Goal: Transaction & Acquisition: Download file/media

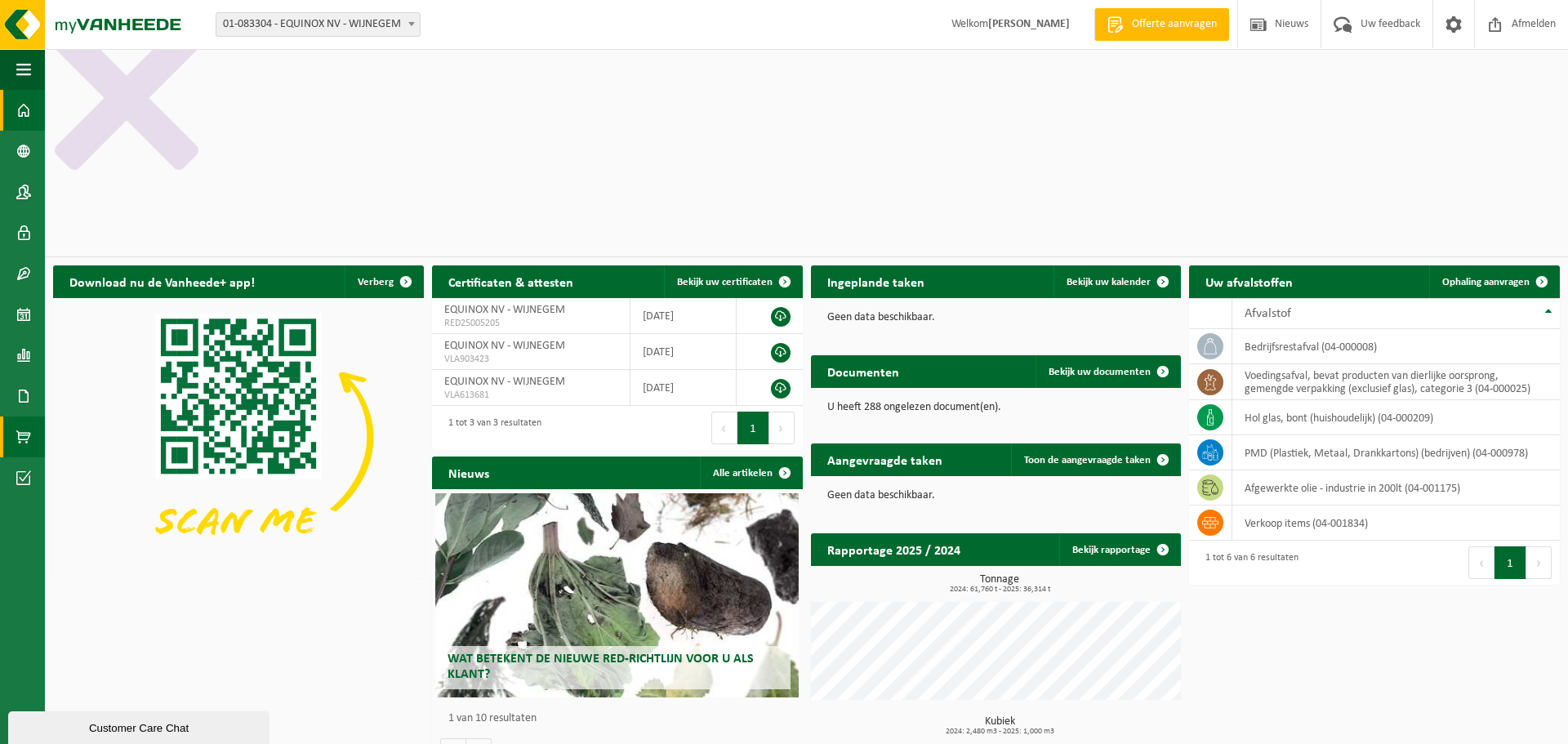
click at [22, 438] on span at bounding box center [24, 436] width 15 height 41
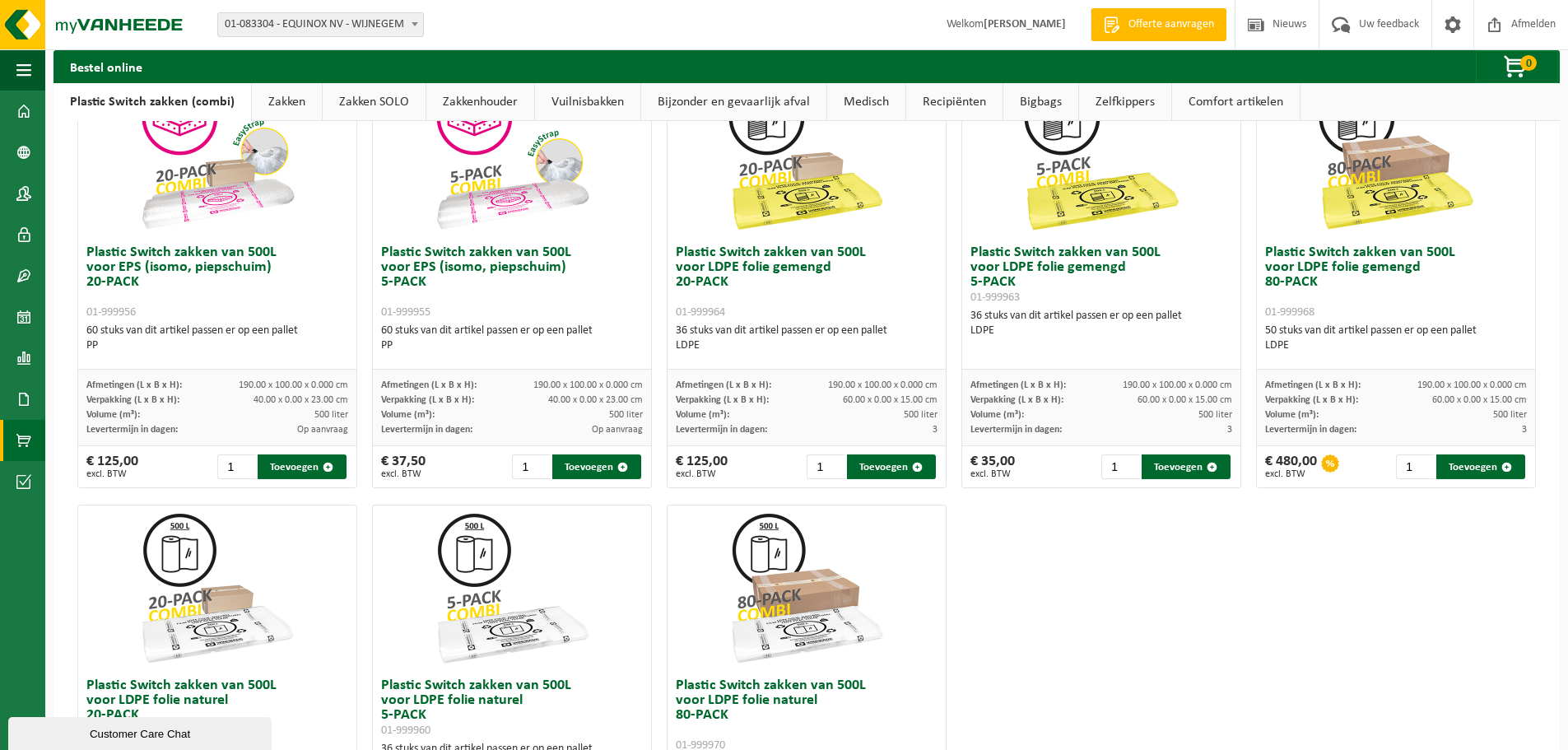
scroll to position [301, 0]
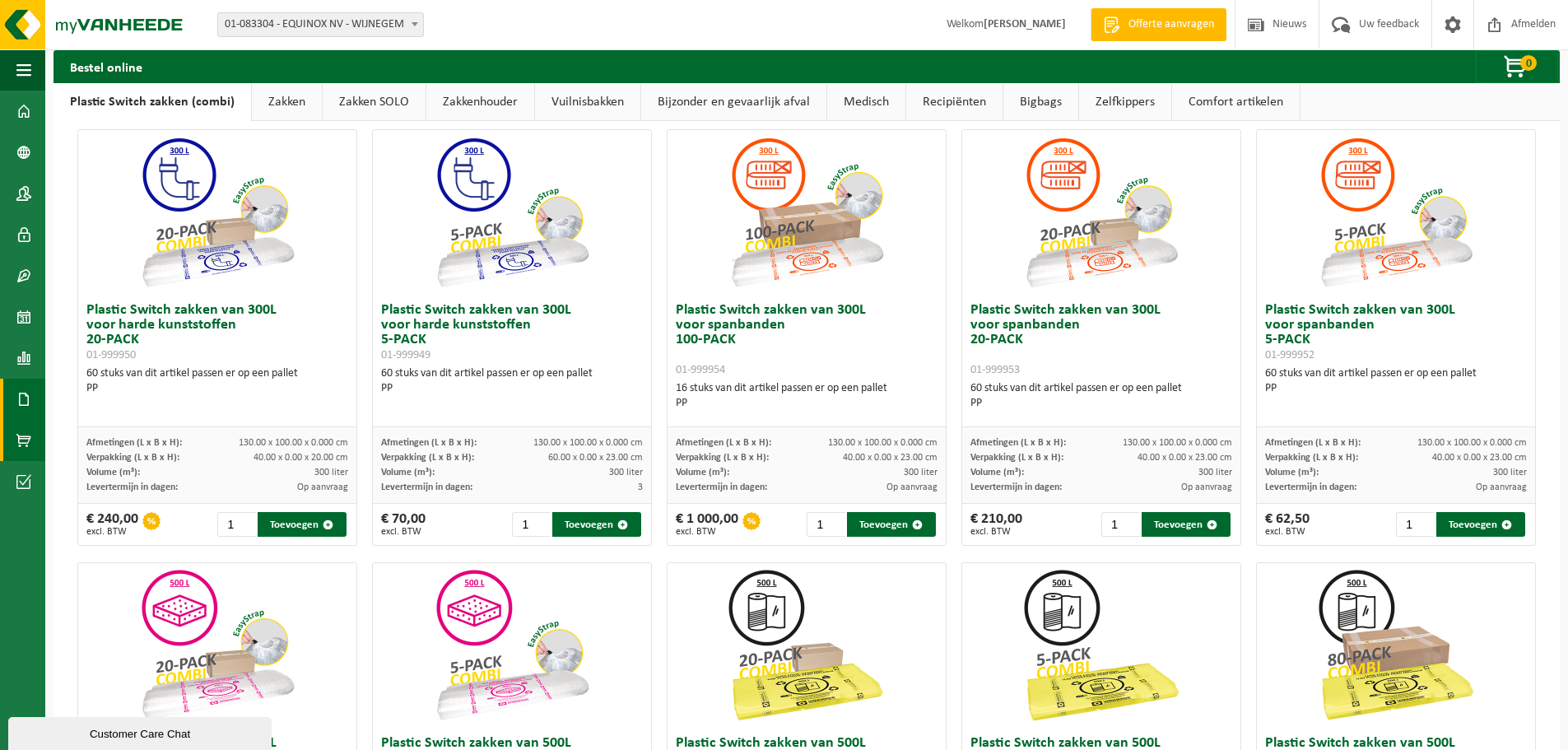
click at [25, 396] on span at bounding box center [24, 399] width 15 height 41
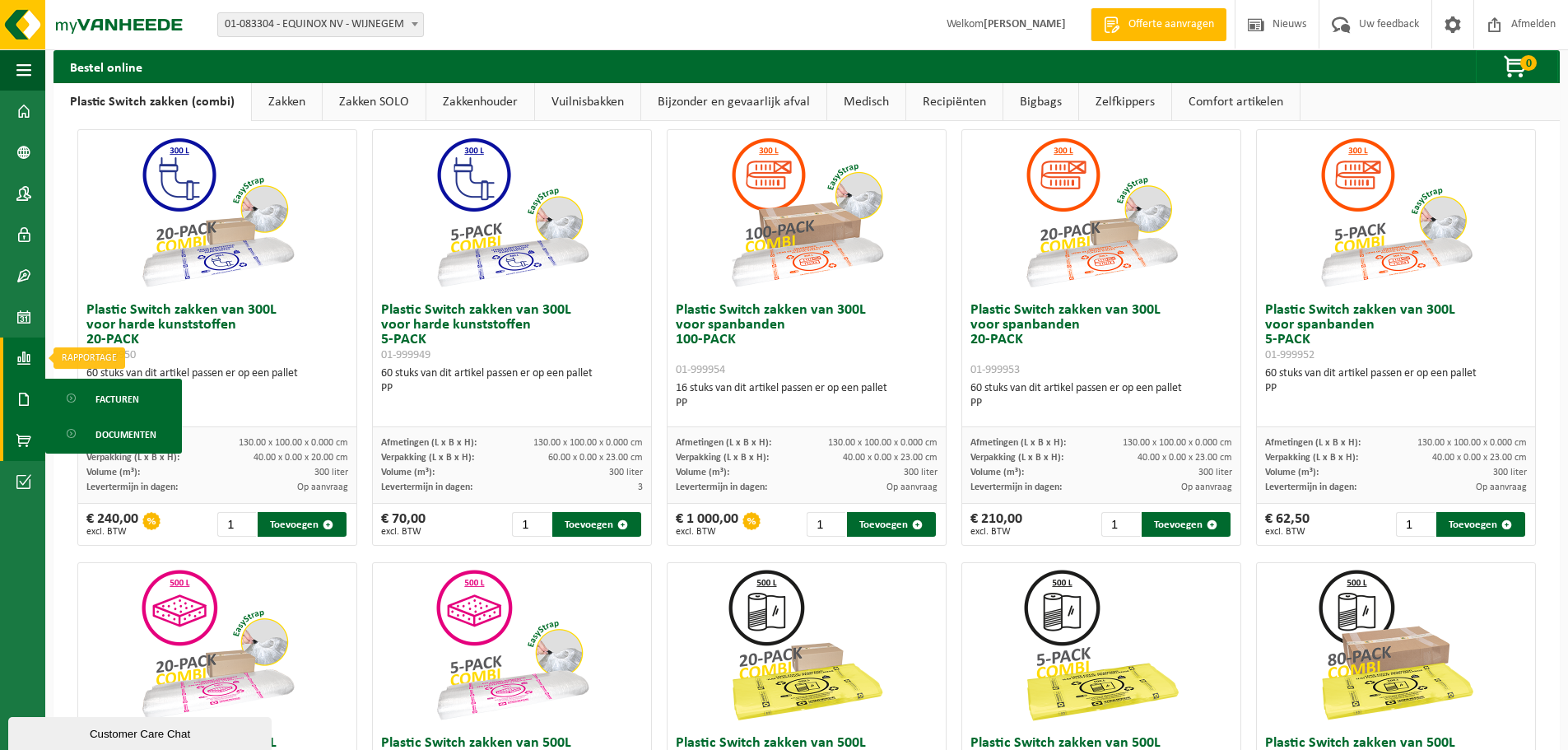
drag, startPoint x: 33, startPoint y: 357, endPoint x: 25, endPoint y: 356, distance: 8.1
click at [33, 356] on link "Rapportage" at bounding box center [22, 357] width 45 height 41
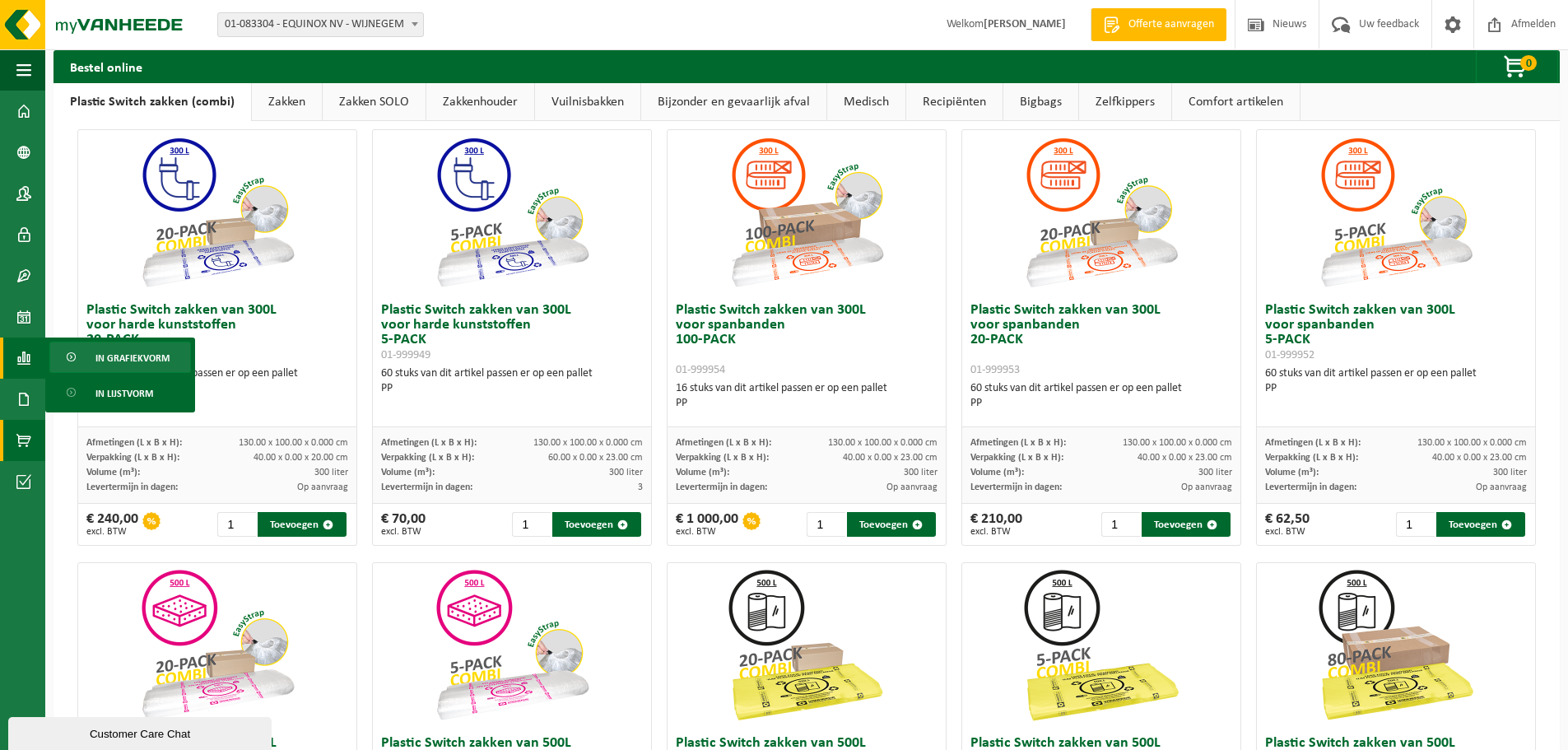
click at [119, 352] on span "In grafiekvorm" at bounding box center [133, 358] width 74 height 32
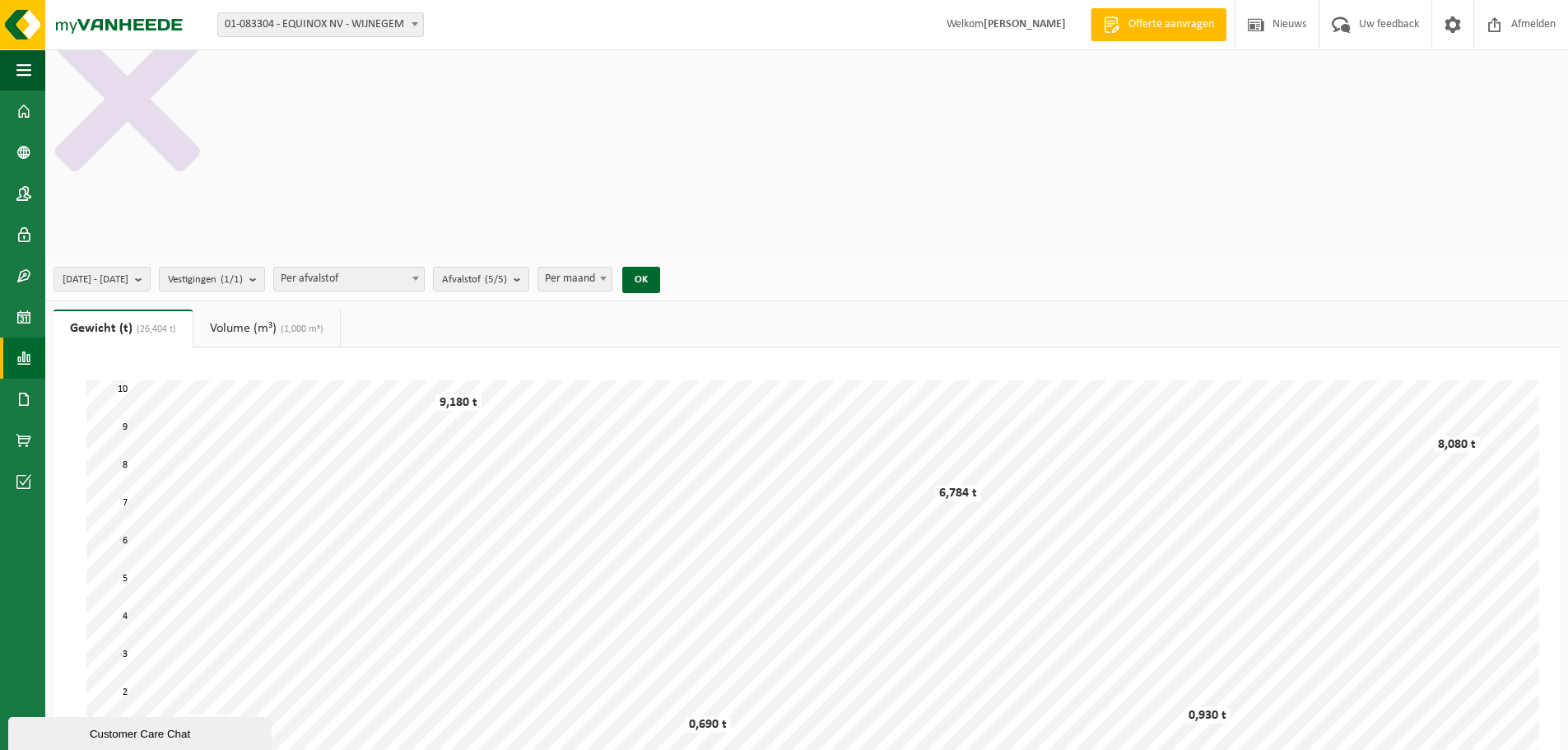
click at [268, 309] on link "Volume (m³) (1,000 m³)" at bounding box center [266, 328] width 147 height 38
click at [123, 309] on link "Gewicht (t) (26,404 t)" at bounding box center [122, 328] width 136 height 38
click at [20, 267] on span at bounding box center [24, 276] width 15 height 41
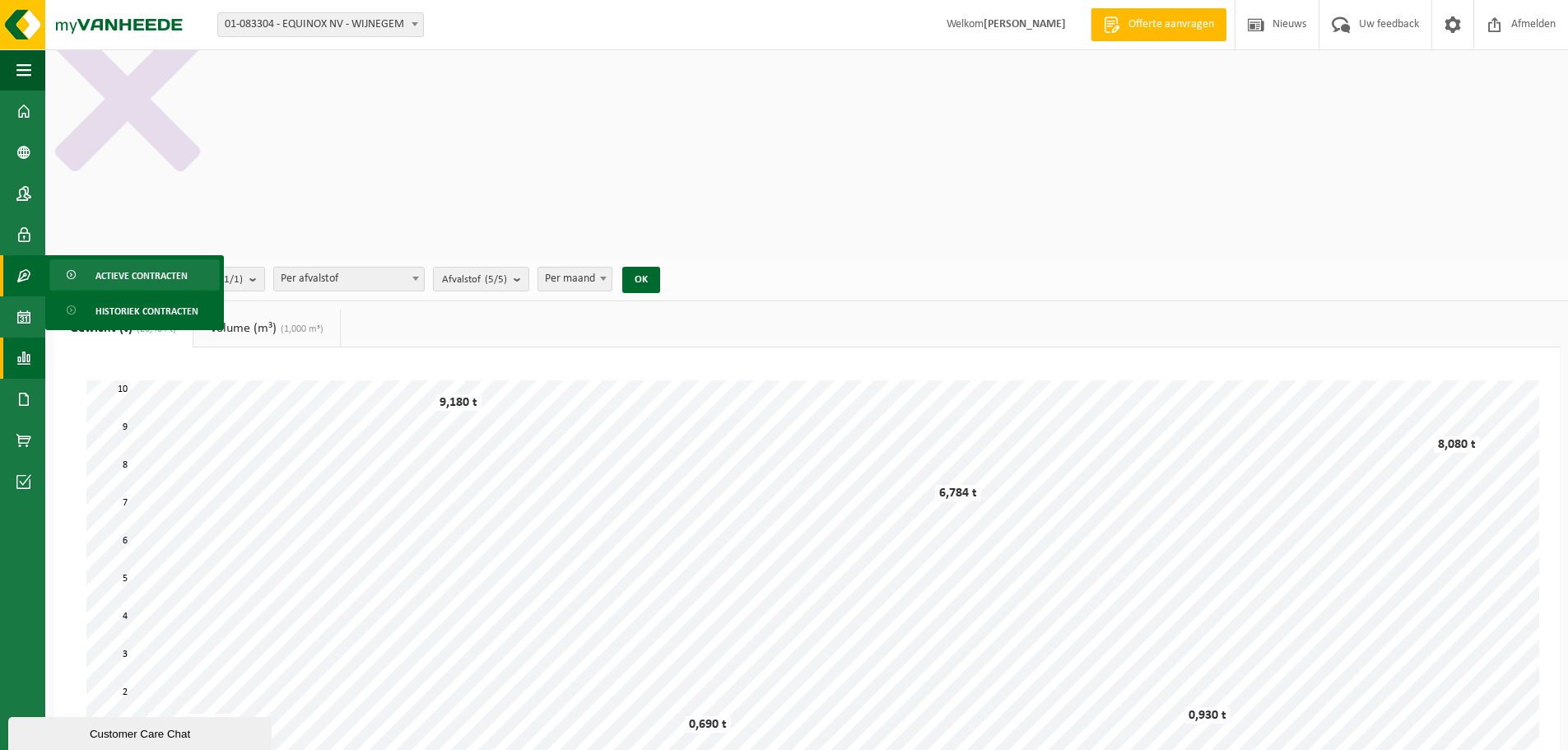
click at [170, 278] on span "Actieve contracten" at bounding box center [141, 276] width 92 height 32
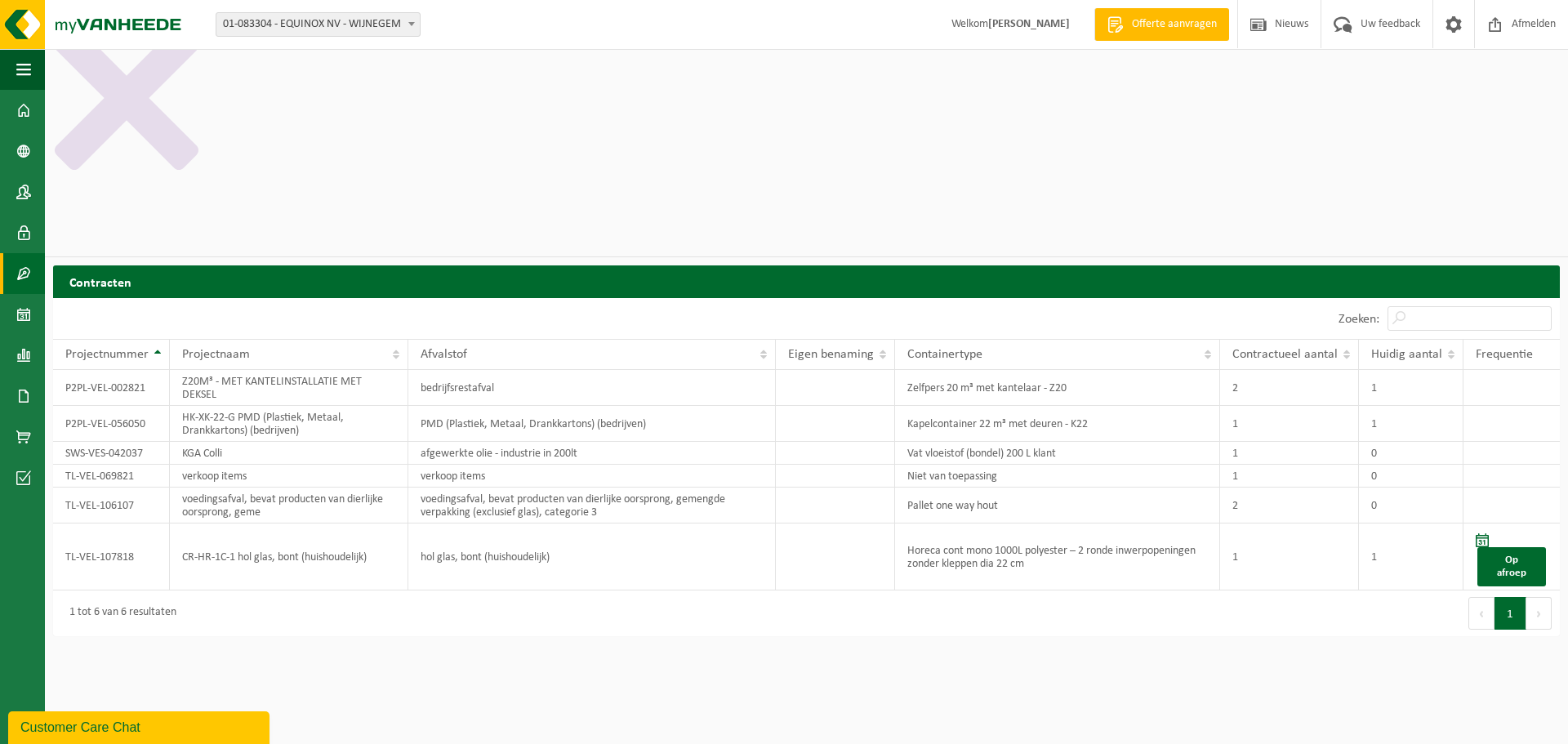
drag, startPoint x: 772, startPoint y: 417, endPoint x: 737, endPoint y: 507, distance: 96.6
click at [726, 518] on html "Inloggen Laden.. Vestiging: 01-083304 - EQUINOX NV - WIJNEGEM 01-083304 - EQUIN…" at bounding box center [784, 372] width 1568 height 744
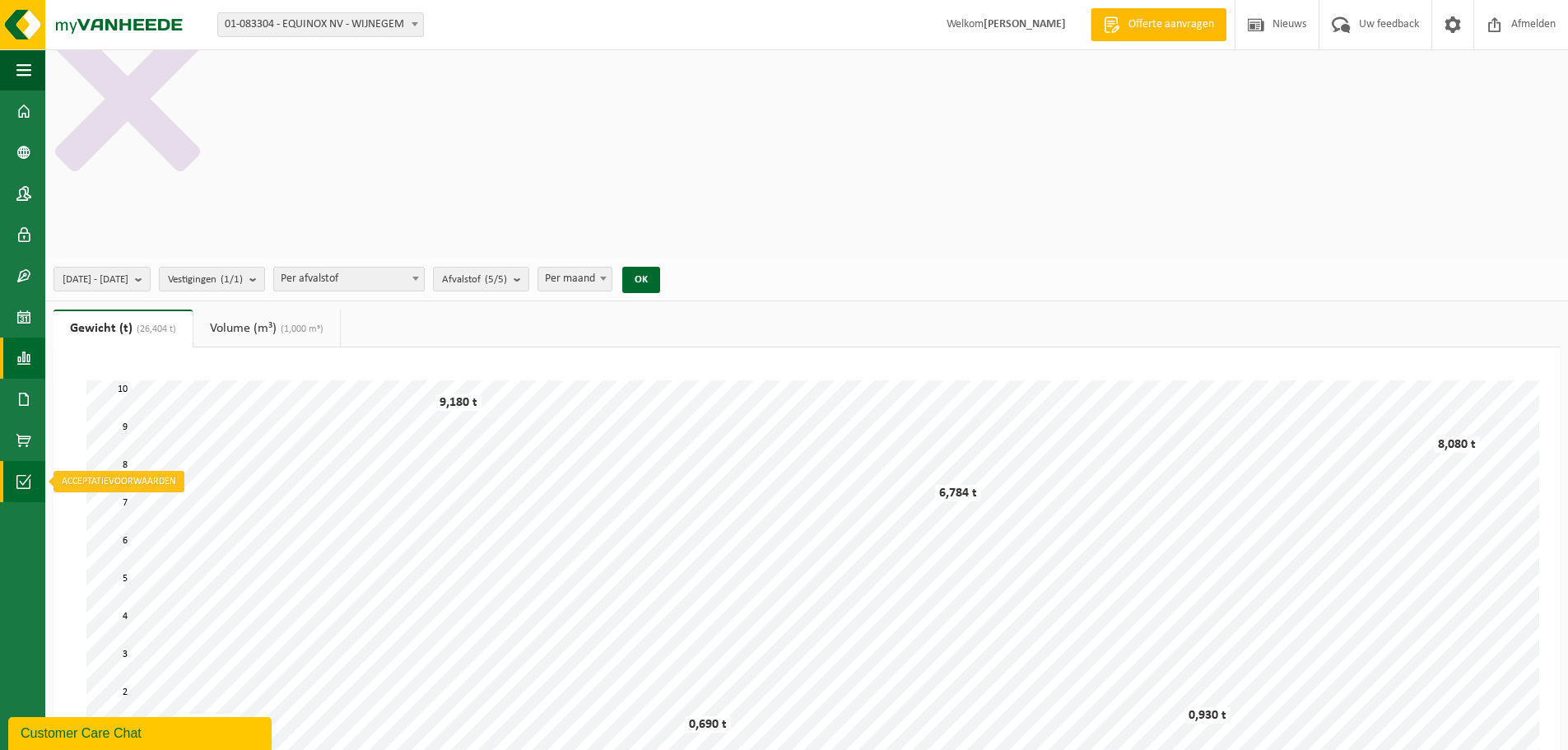
click at [25, 477] on span at bounding box center [24, 481] width 15 height 41
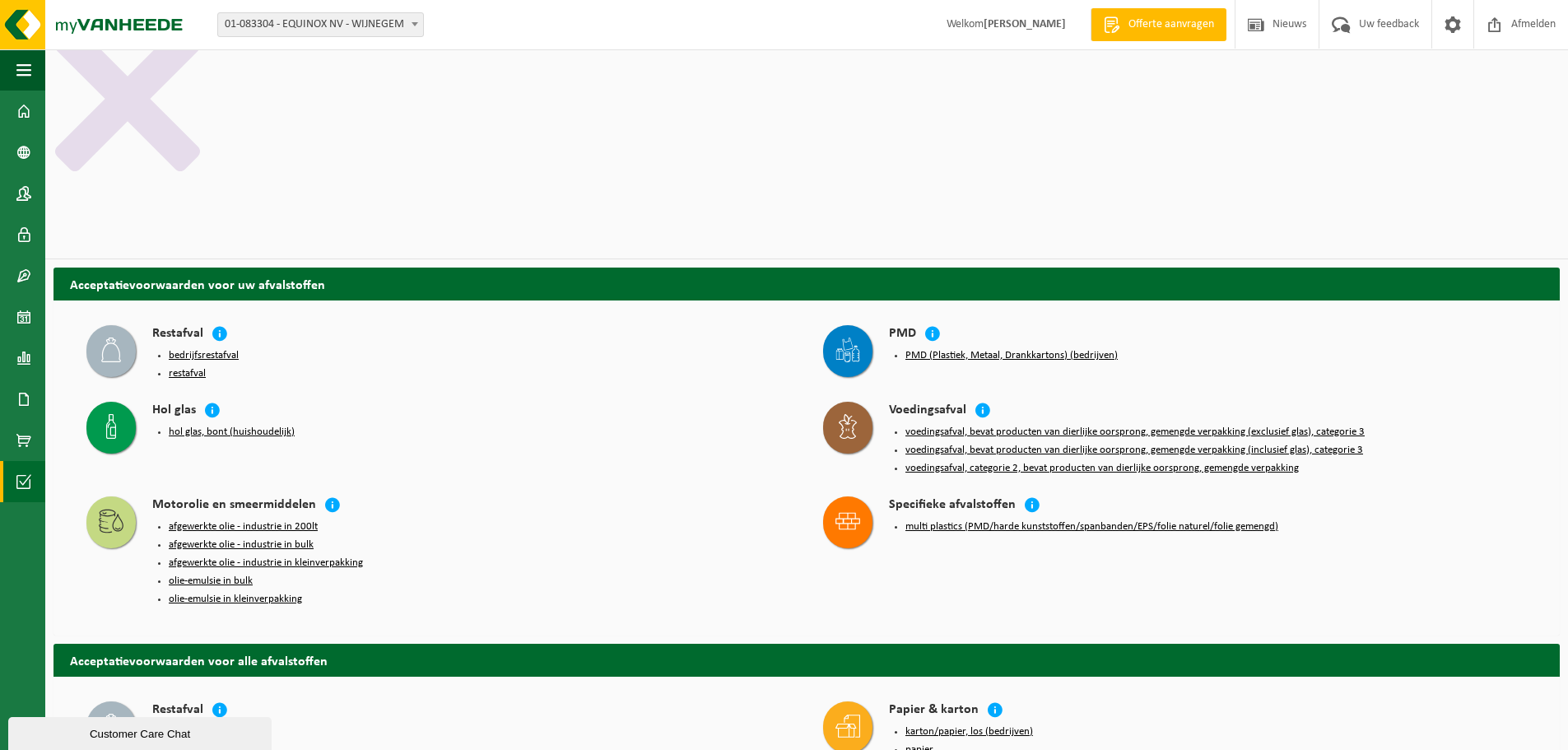
click at [963, 520] on button "multi plastics (PMD/harde kunststoffen/spanbanden/EPS/folie naturel/folie gemen…" at bounding box center [1092, 526] width 373 height 13
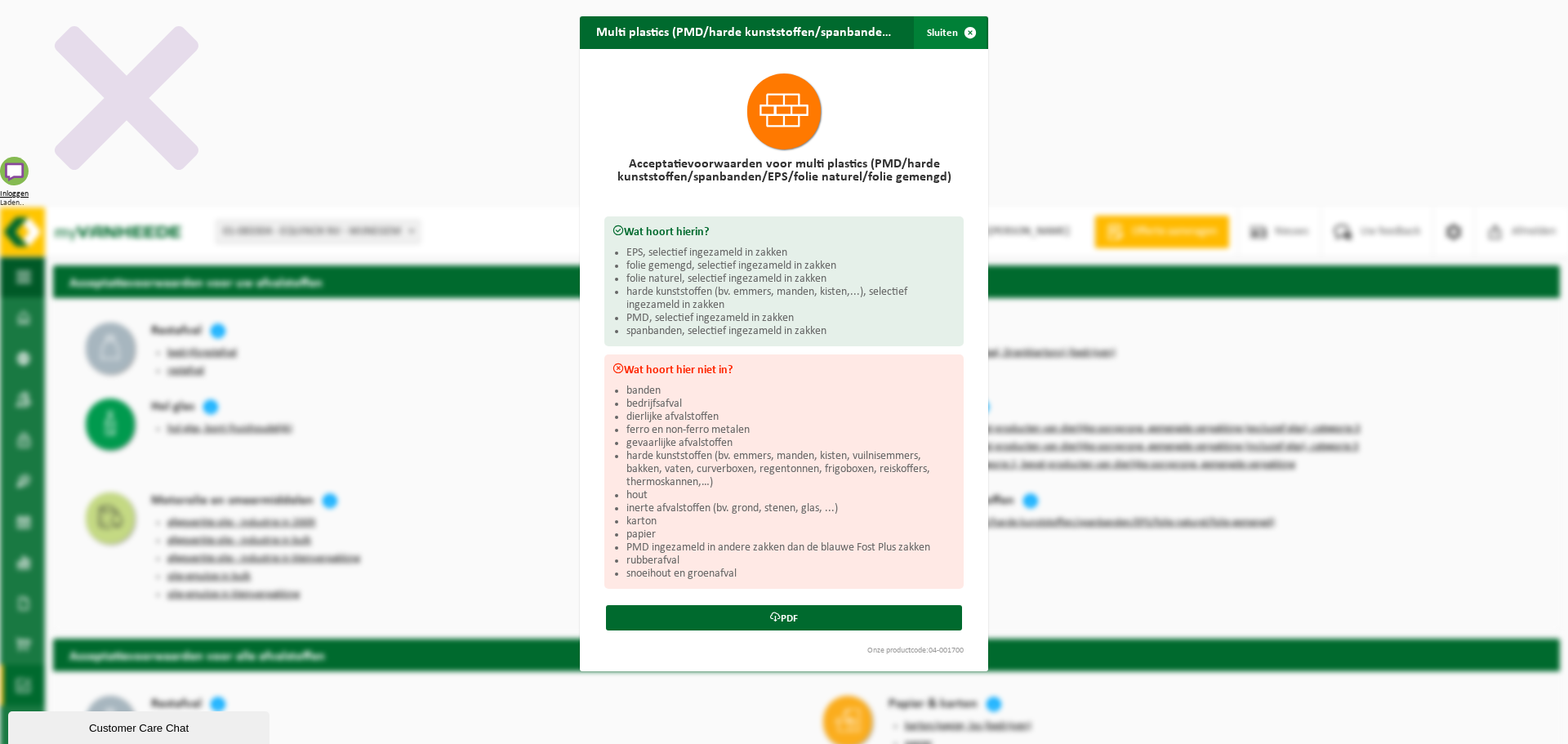
click at [962, 28] on span "button" at bounding box center [969, 32] width 32 height 32
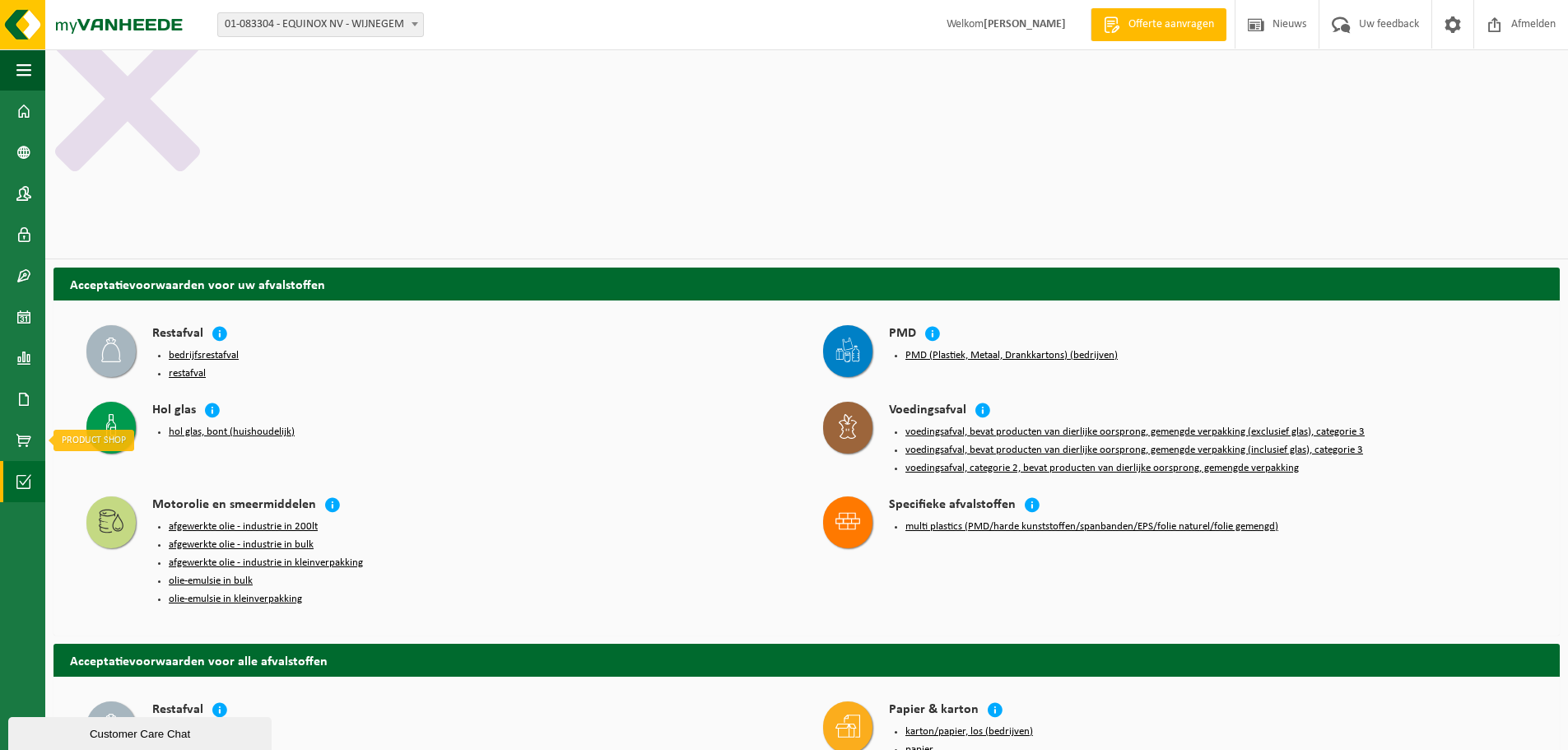
drag, startPoint x: 17, startPoint y: 434, endPoint x: 453, endPoint y: 380, distance: 439.3
click at [458, 592] on li "olie-emulsie in kleinverpakking" at bounding box center [479, 599] width 621 height 13
click at [25, 395] on span at bounding box center [24, 399] width 15 height 41
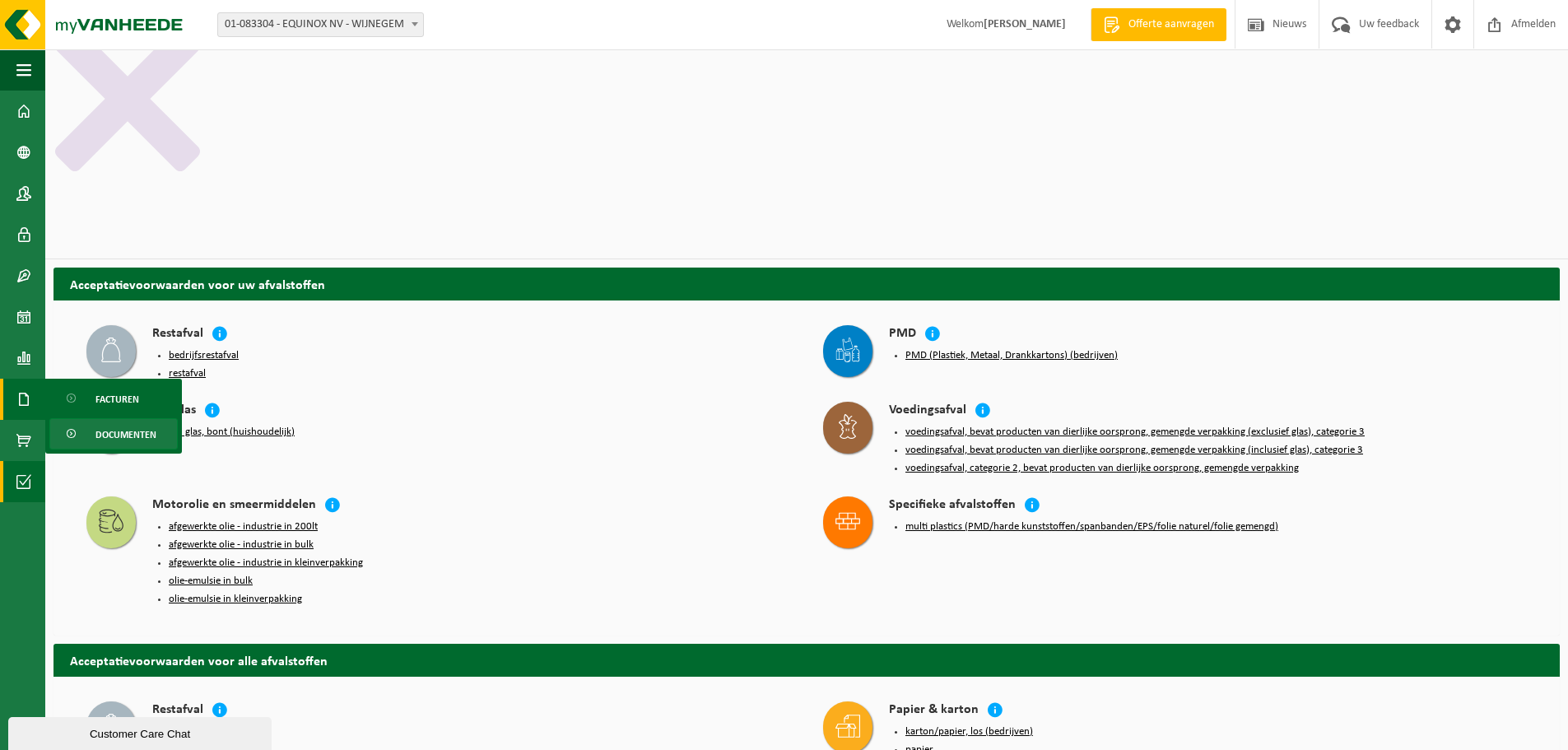
click at [119, 440] on span "Documenten" at bounding box center [126, 434] width 61 height 32
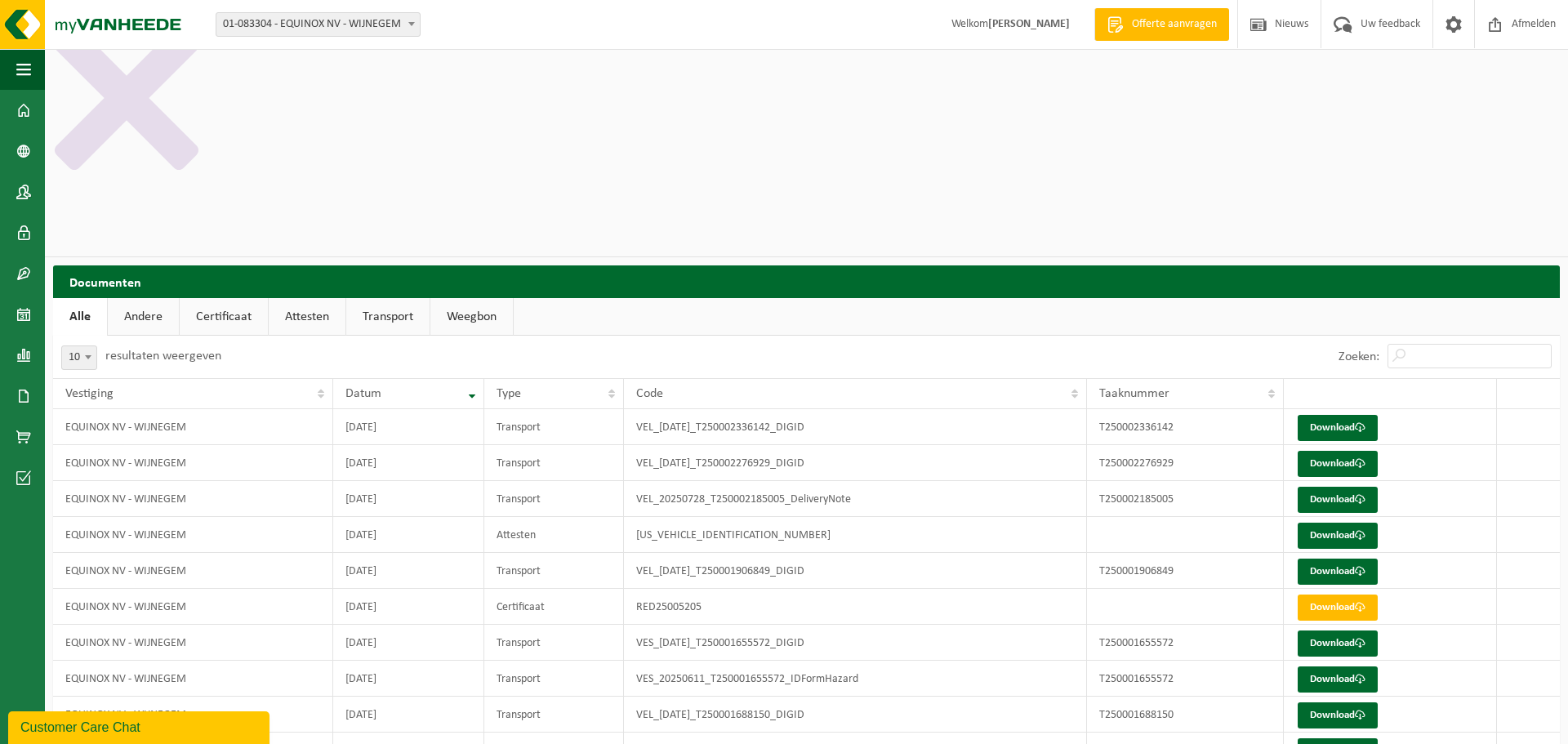
click at [472, 298] on link "Weegbon" at bounding box center [472, 317] width 83 height 38
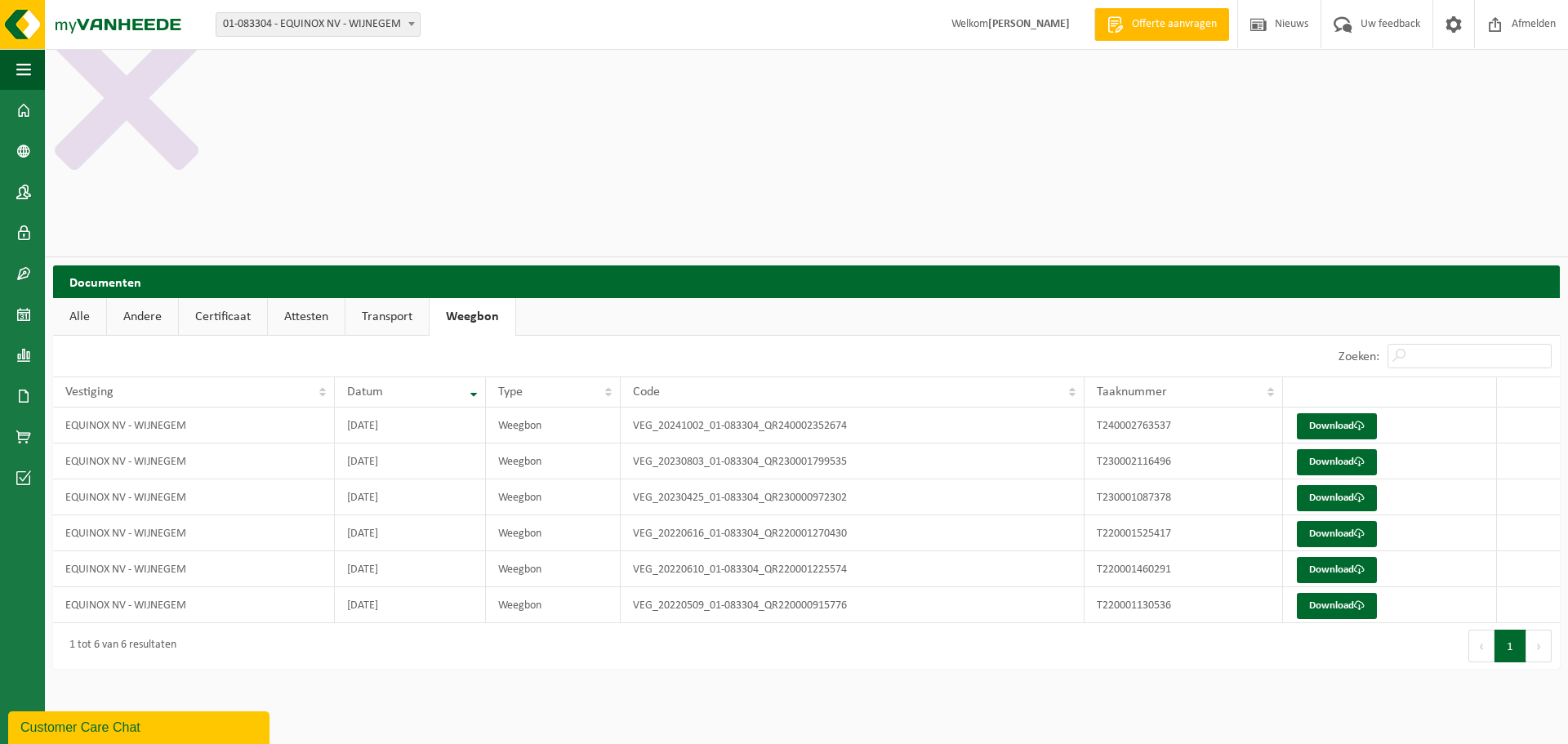
click at [385, 298] on link "Transport" at bounding box center [387, 317] width 83 height 38
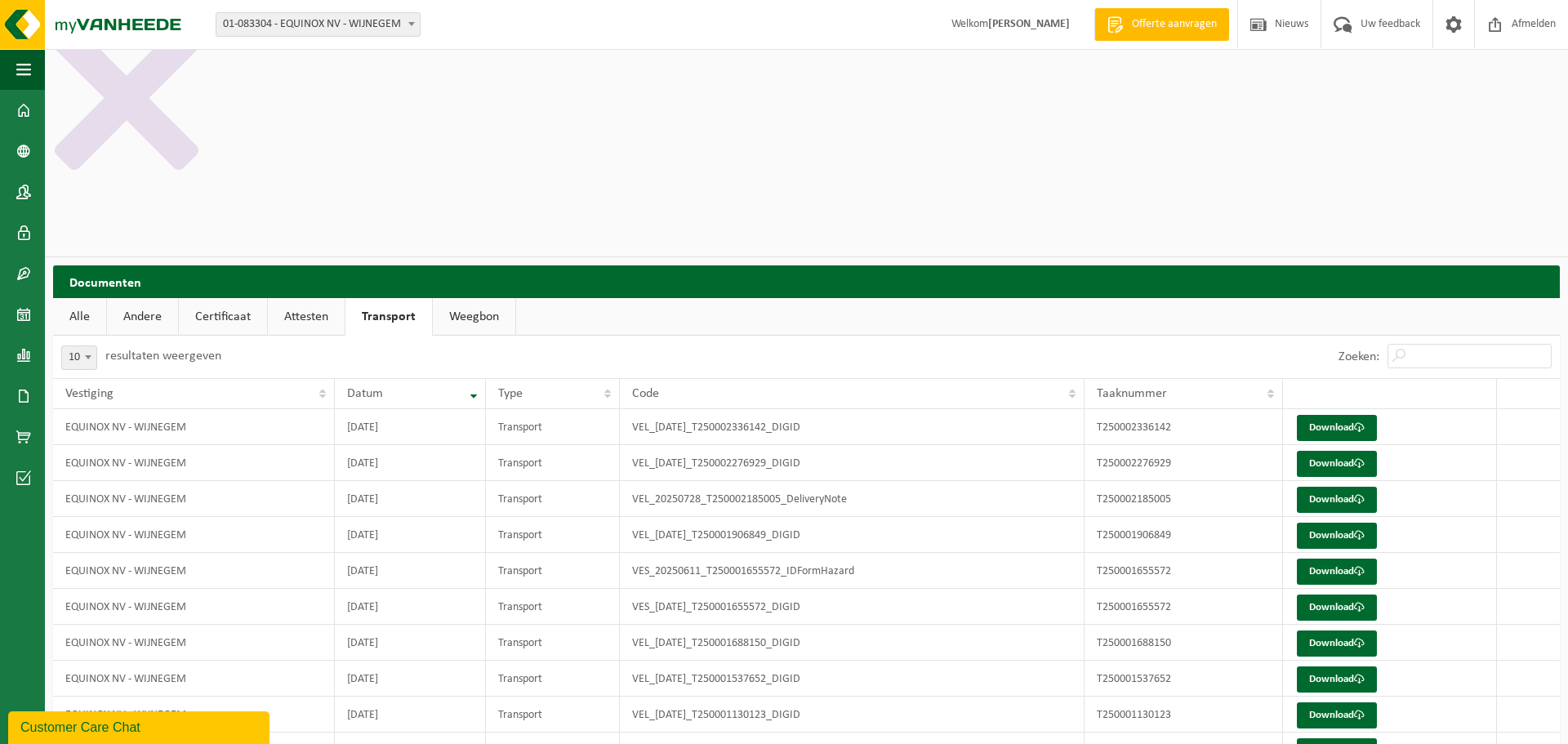
click at [298, 298] on link "Attesten" at bounding box center [306, 317] width 76 height 38
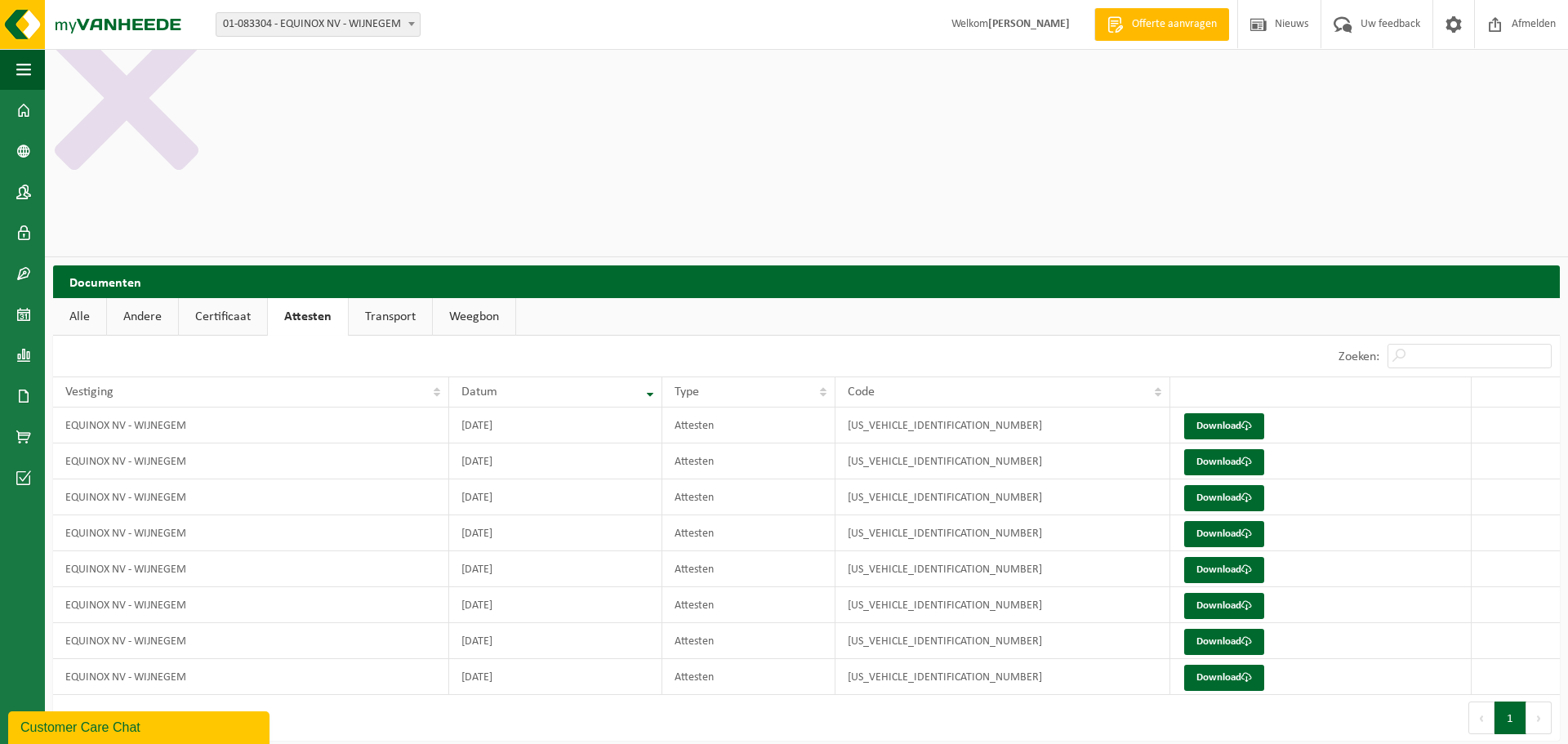
click at [223, 298] on link "Certificaat" at bounding box center [223, 317] width 88 height 38
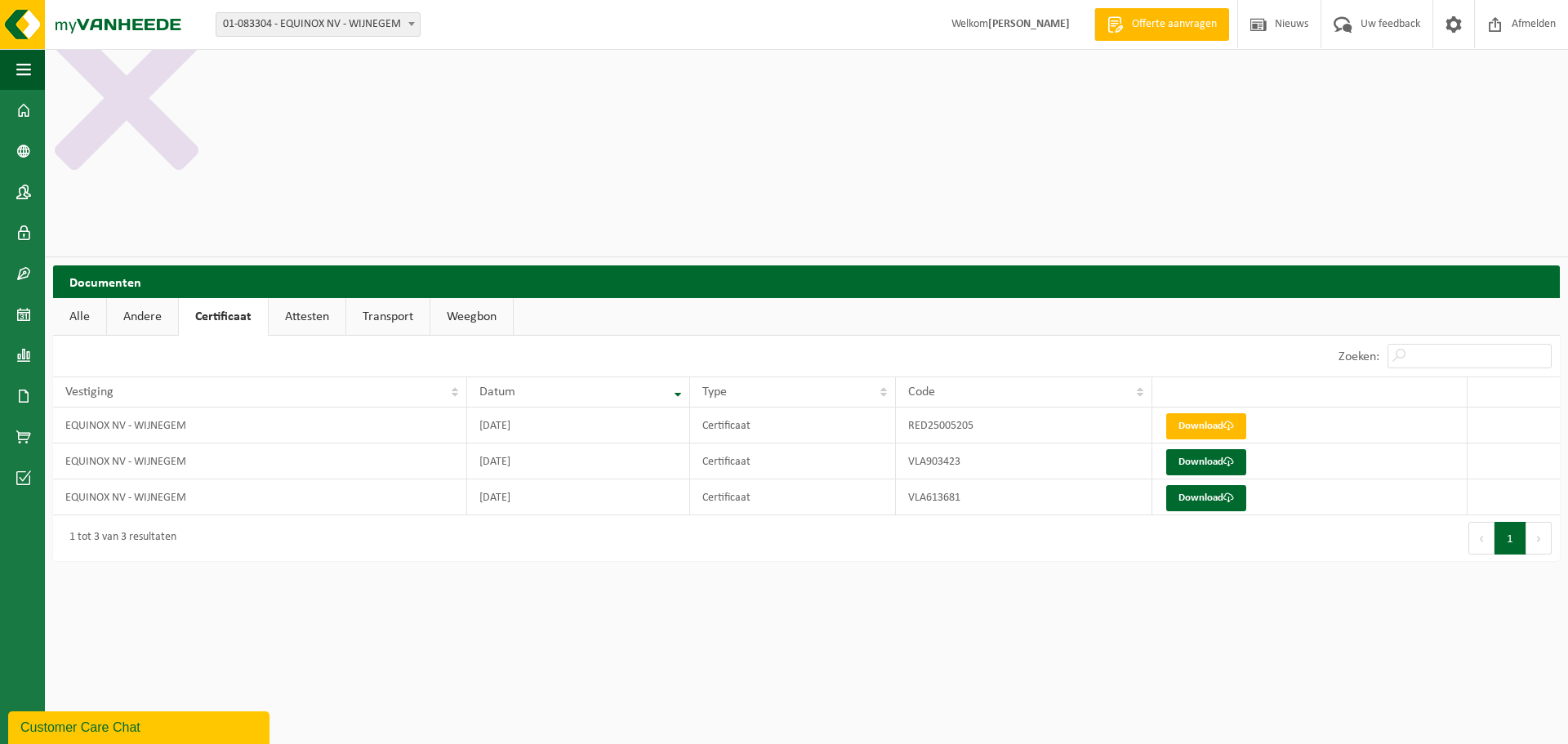
click at [297, 298] on link "Attesten" at bounding box center [307, 317] width 76 height 38
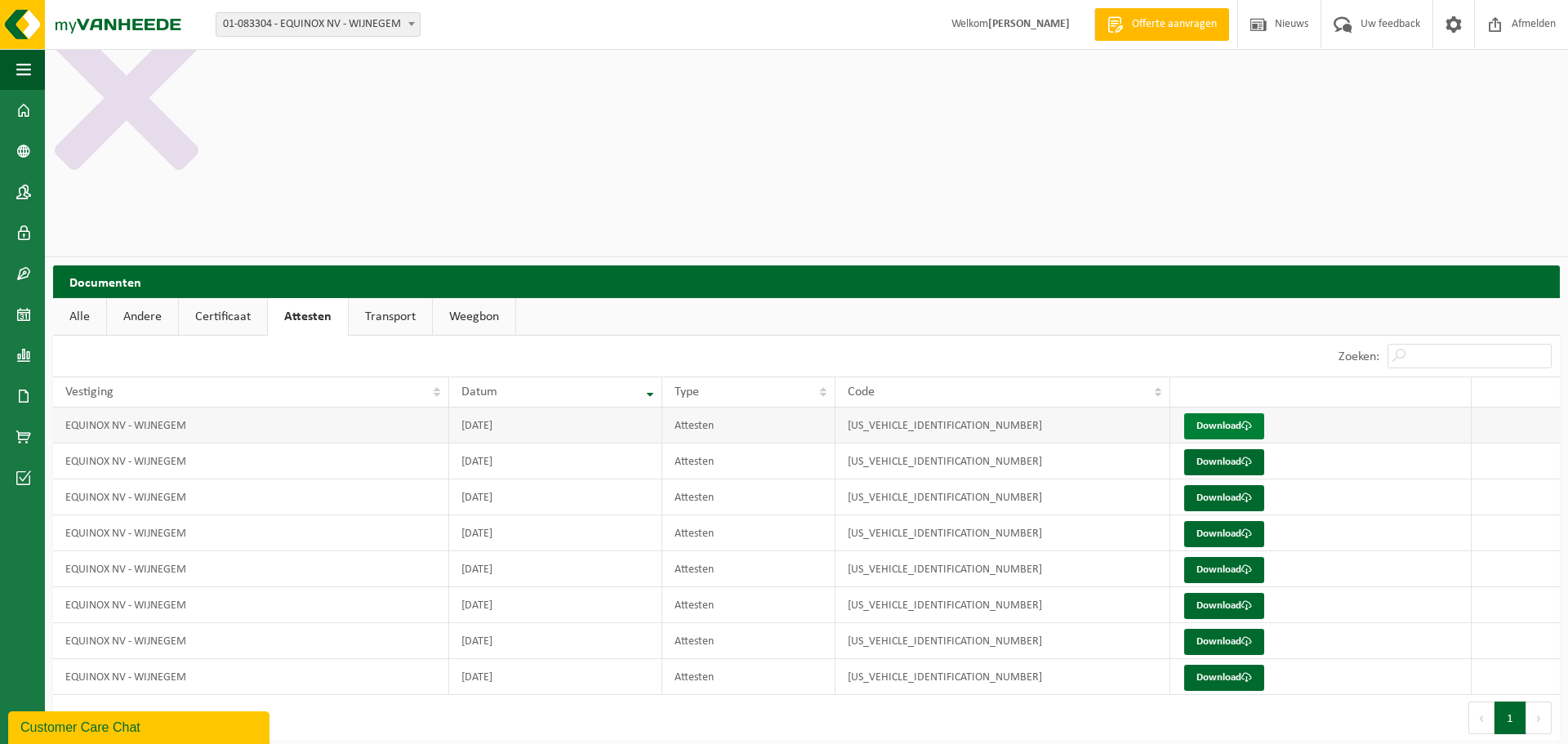
click at [1216, 413] on link "Download" at bounding box center [1223, 426] width 80 height 26
click at [403, 298] on link "Transport" at bounding box center [390, 317] width 83 height 38
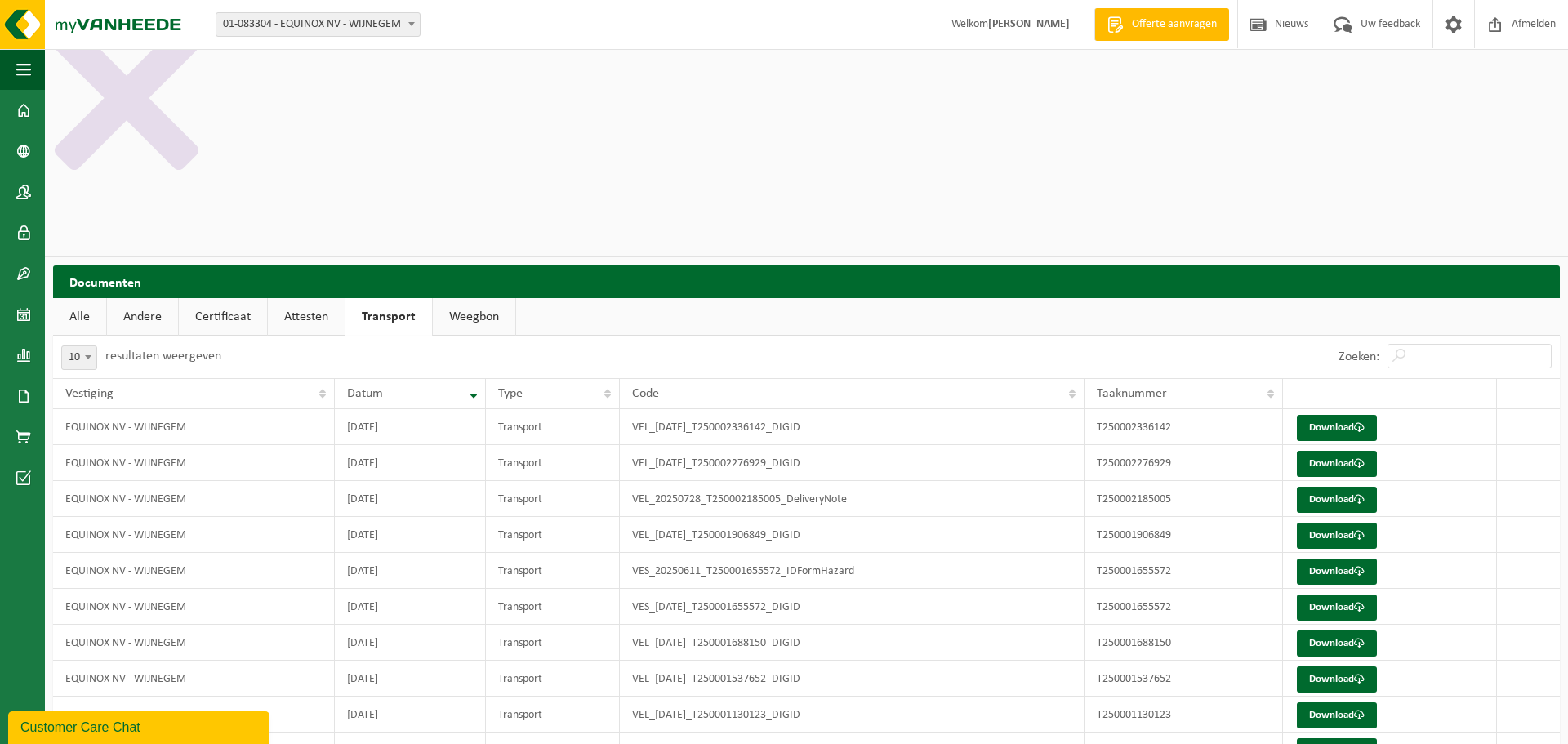
click at [466, 298] on link "Weegbon" at bounding box center [474, 317] width 83 height 38
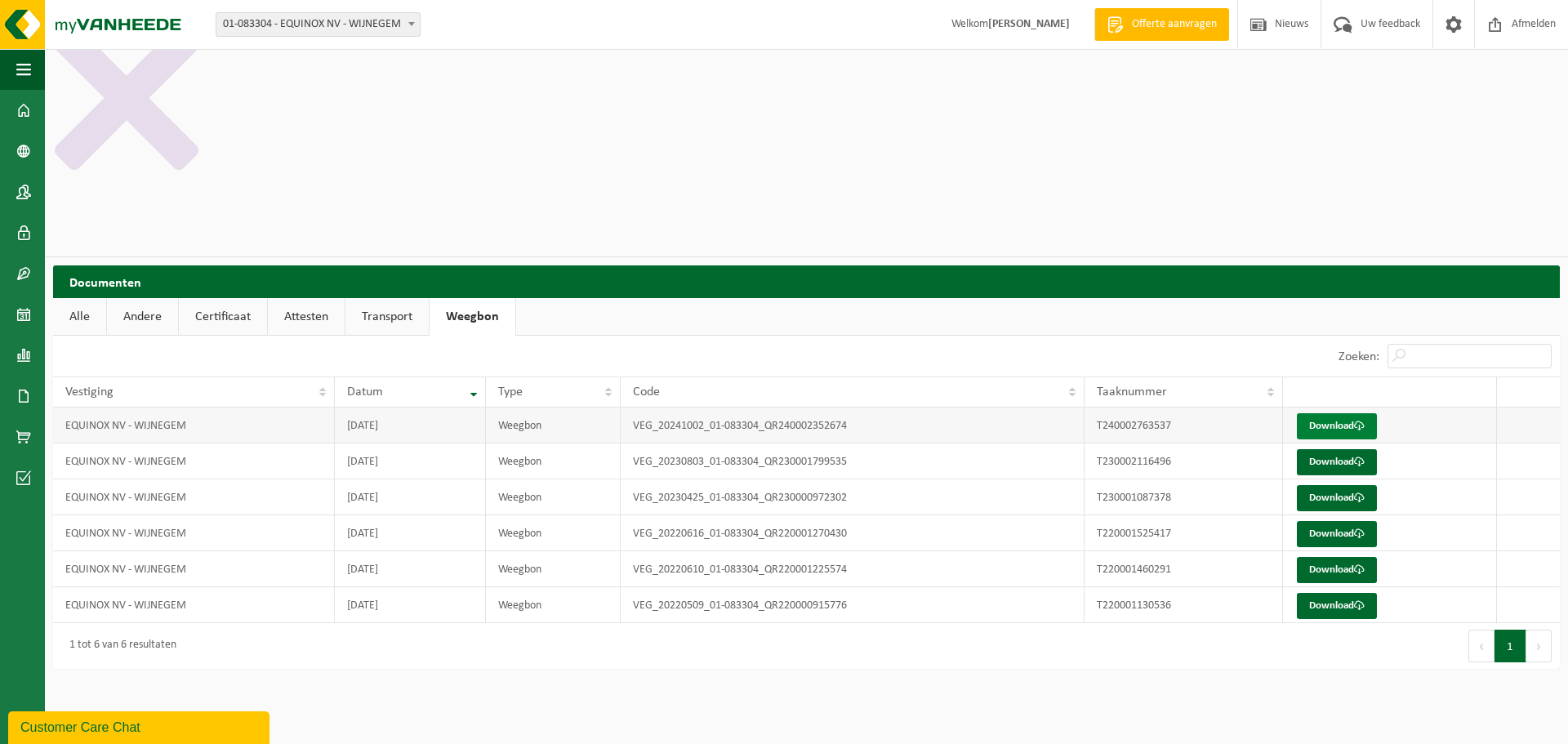
click at [1361, 413] on link "Download" at bounding box center [1337, 426] width 80 height 26
drag, startPoint x: 864, startPoint y: 530, endPoint x: 551, endPoint y: 500, distance: 314.4
click at [551, 500] on html "Inloggen Laden.. Vestiging: 01-083304 - EQUINOX NV - WIJNEGEM 01-083304 - EQUIN…" at bounding box center [784, 372] width 1568 height 744
drag, startPoint x: 1192, startPoint y: 17, endPoint x: 805, endPoint y: 145, distance: 407.6
click at [805, 335] on div "10 25 50 100 10 resultaten weergeven" at bounding box center [430, 355] width 754 height 41
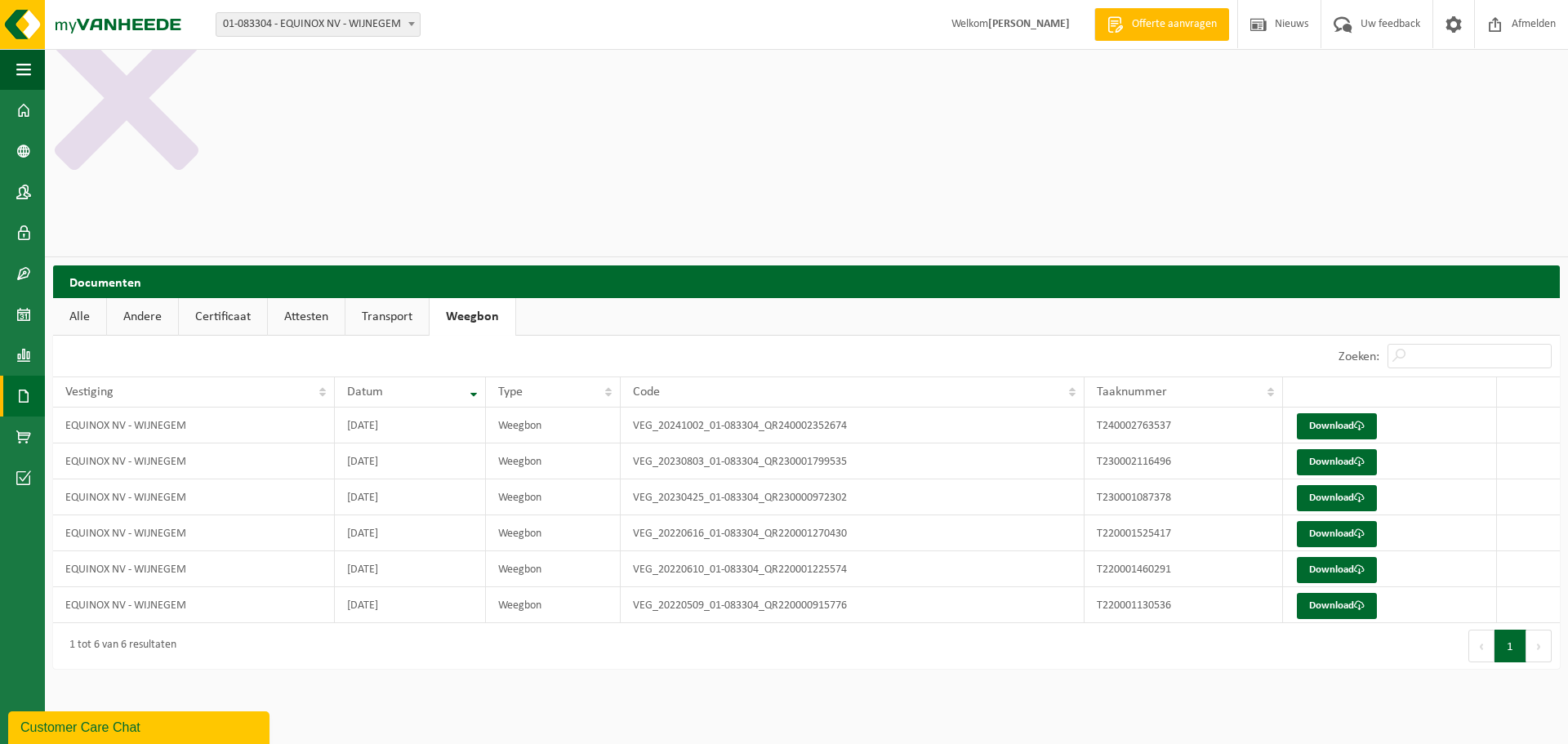
click at [32, 399] on link "Documenten" at bounding box center [22, 396] width 45 height 41
click at [111, 392] on span "Facturen" at bounding box center [116, 396] width 43 height 31
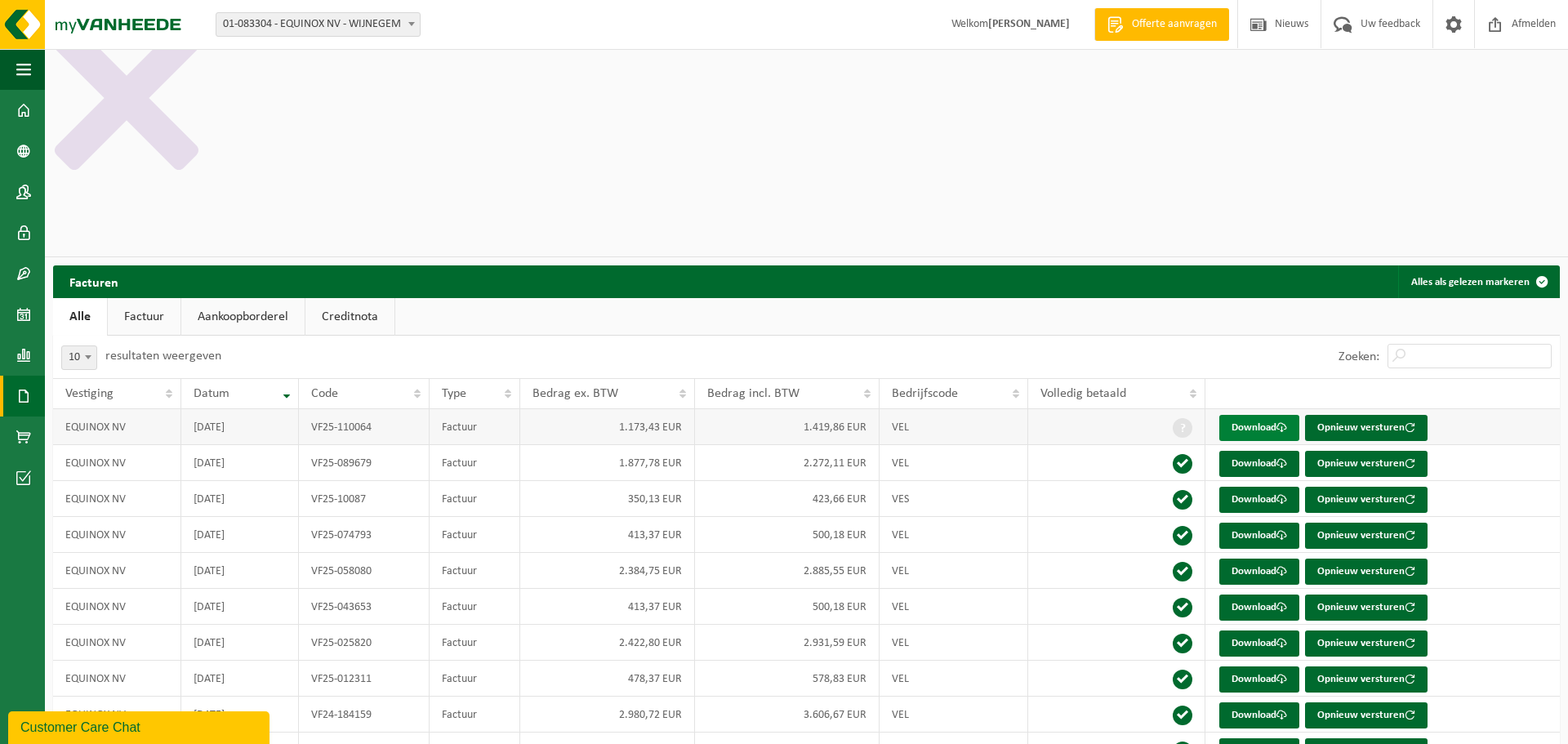
click at [1264, 414] on link "Download" at bounding box center [1258, 427] width 80 height 26
click at [1248, 450] on link "Download" at bounding box center [1258, 463] width 80 height 26
click at [1247, 486] on link "Download" at bounding box center [1258, 499] width 80 height 26
click at [1251, 558] on link "Download" at bounding box center [1258, 571] width 80 height 26
click at [1256, 594] on link "Download" at bounding box center [1258, 607] width 80 height 26
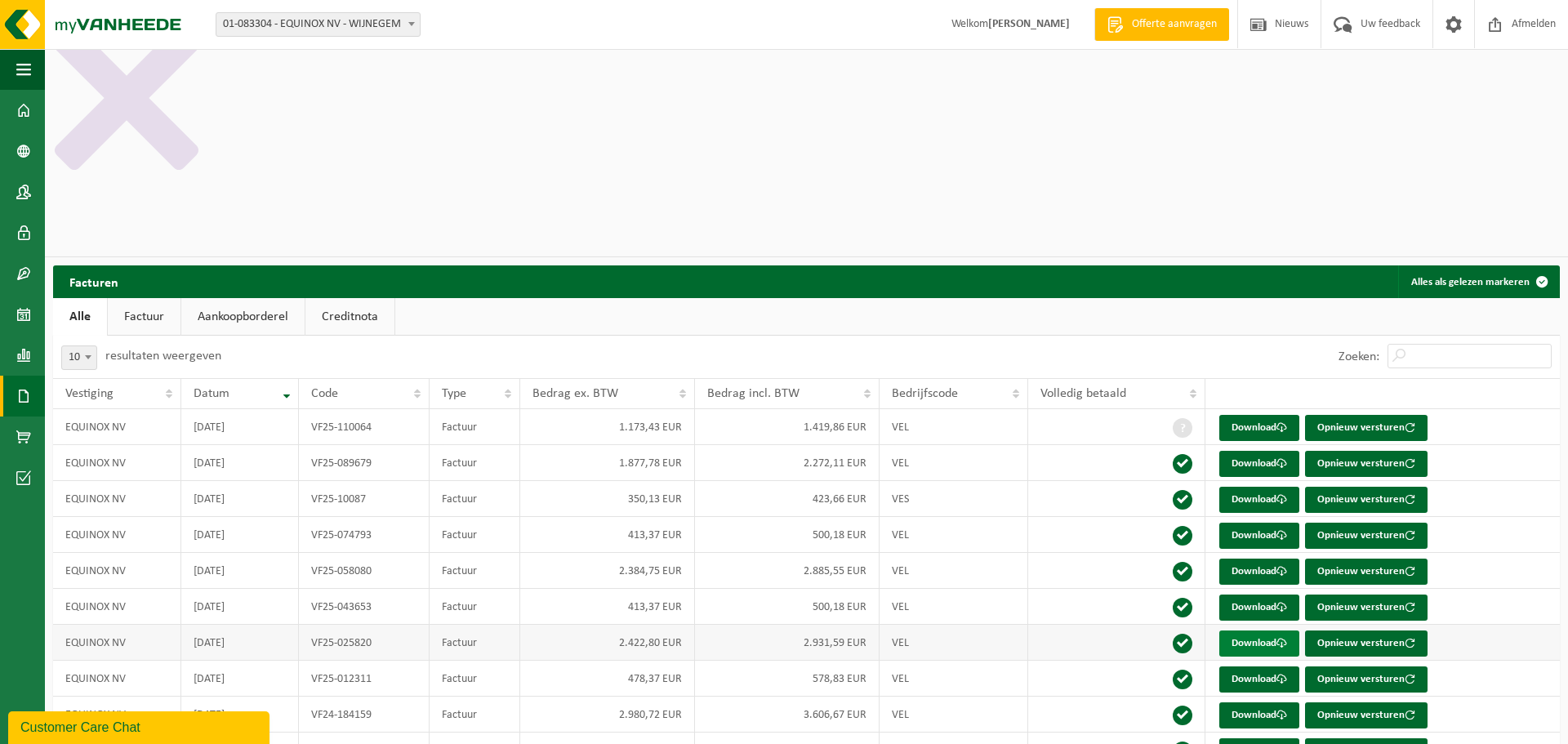
click at [1250, 630] on link "Download" at bounding box center [1258, 643] width 80 height 26
click at [1255, 666] on link "Download" at bounding box center [1258, 679] width 80 height 26
click at [1259, 702] on link "Download" at bounding box center [1258, 715] width 80 height 26
